Goal: Information Seeking & Learning: Learn about a topic

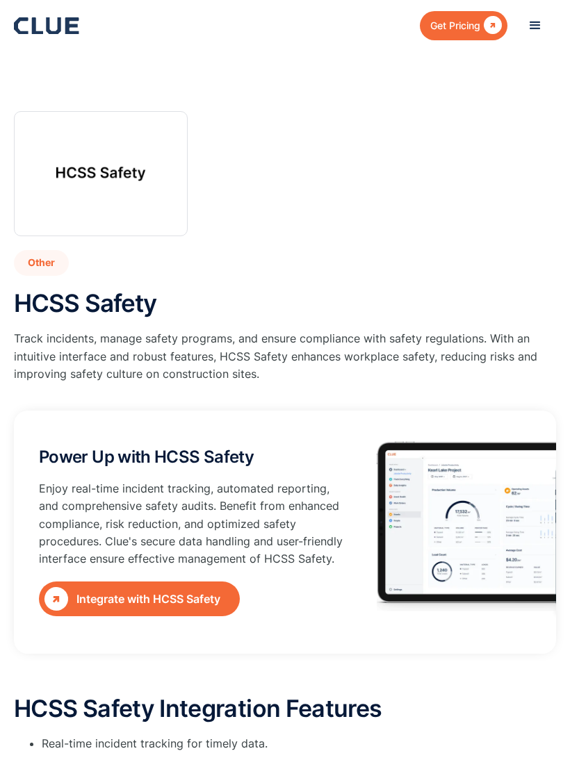
click at [554, 22] on div "menu" at bounding box center [535, 26] width 42 height 42
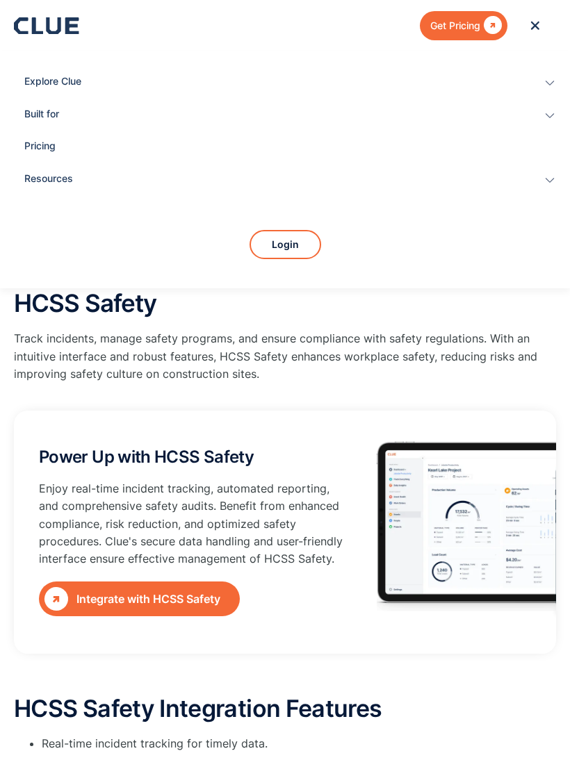
click at [56, 82] on div "Explore Clue" at bounding box center [274, 82] width 501 height 32
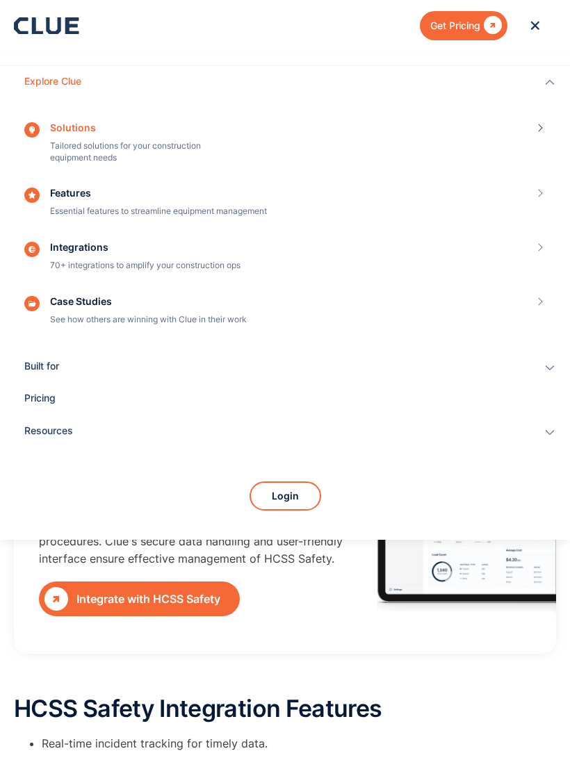
click at [37, 393] on link "Pricing" at bounding box center [284, 399] width 521 height 32
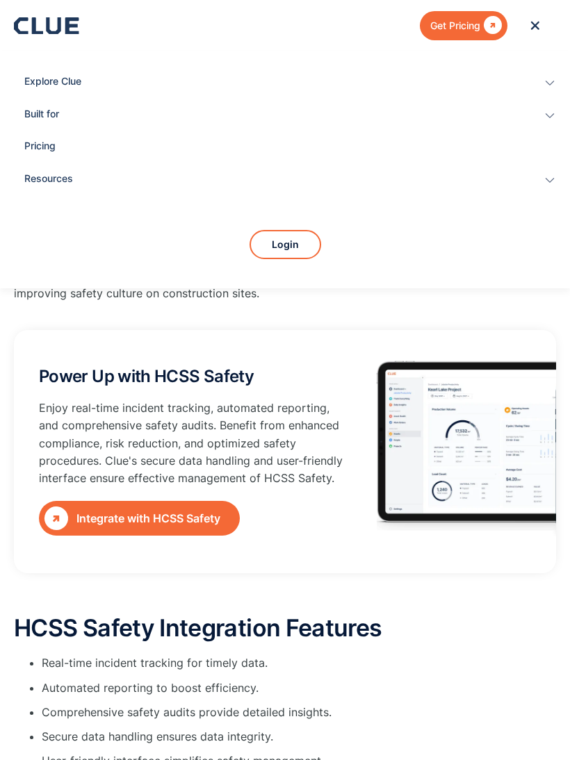
scroll to position [81, 0]
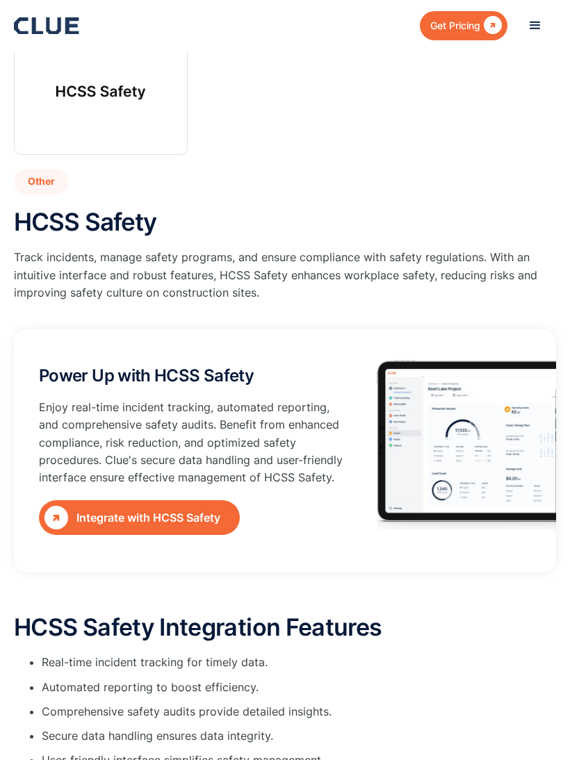
click at [205, 509] on div "Integrate with HCSS Safety" at bounding box center [155, 517] width 158 height 17
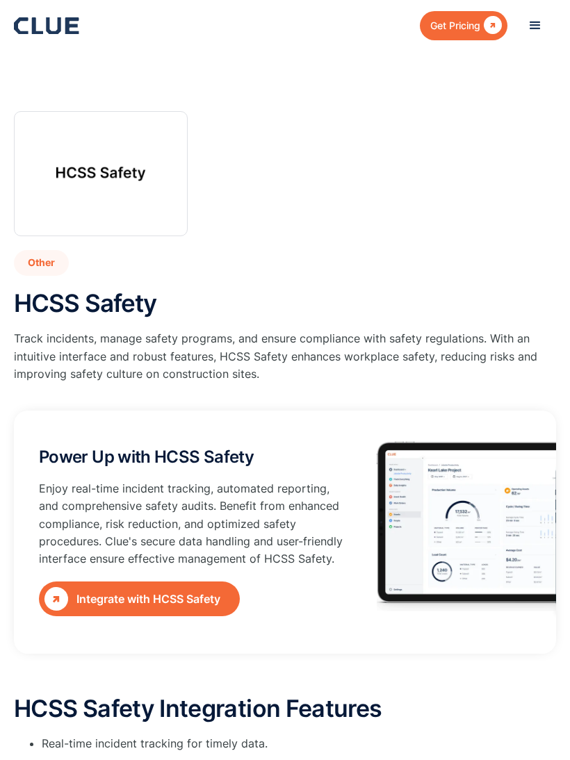
scroll to position [101, 0]
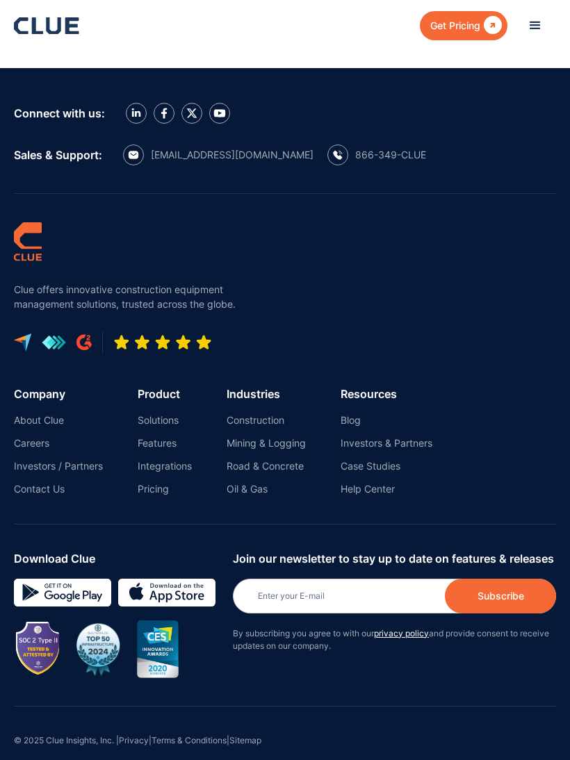
scroll to position [2207, 0]
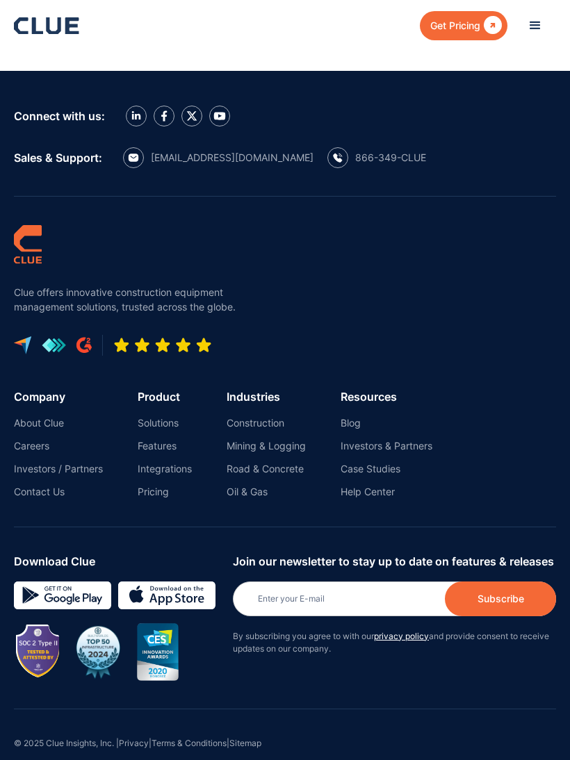
click at [270, 420] on link "Construction" at bounding box center [266, 423] width 79 height 13
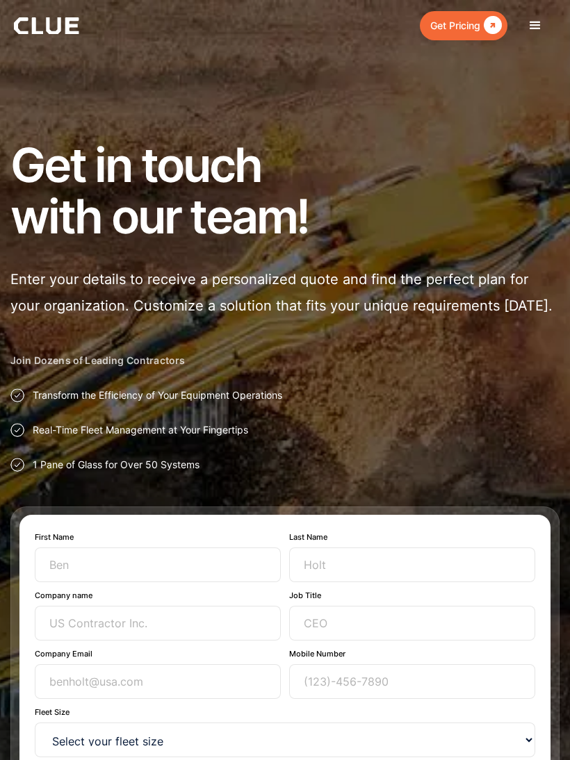
click at [534, 26] on div "menu" at bounding box center [535, 25] width 17 height 17
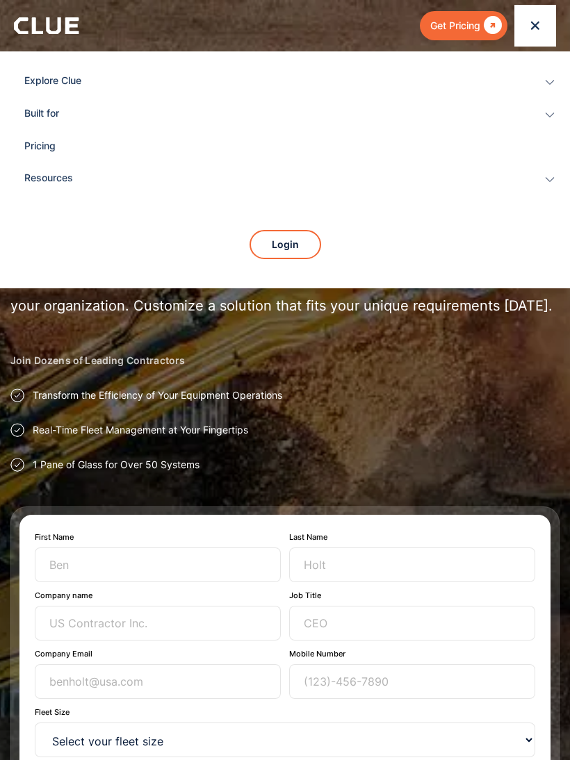
click at [53, 115] on div "Built for" at bounding box center [274, 114] width 501 height 32
